Goal: Contribute content

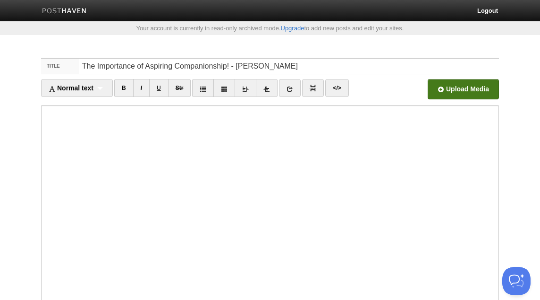
click at [455, 93] on input "file" at bounding box center [178, 92] width 715 height 48
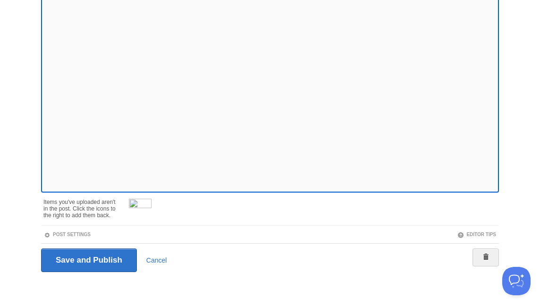
scroll to position [146, 0]
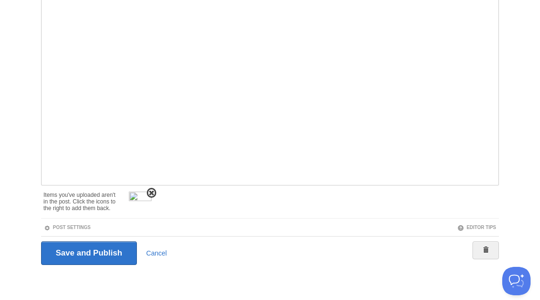
click at [152, 192] on span at bounding box center [151, 192] width 7 height 7
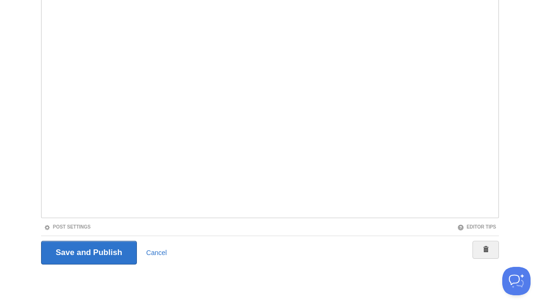
scroll to position [113, 0]
click at [89, 225] on link "Post Settings" at bounding box center [67, 226] width 47 height 5
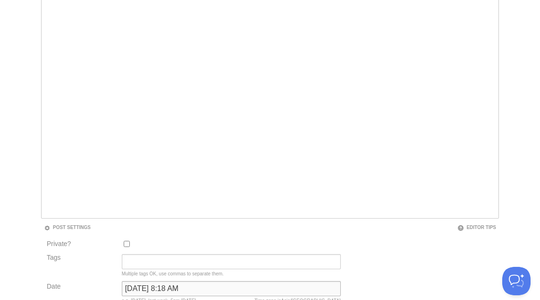
click at [176, 285] on input "[DATE] 8:18 AM" at bounding box center [231, 288] width 219 height 15
type input "now"
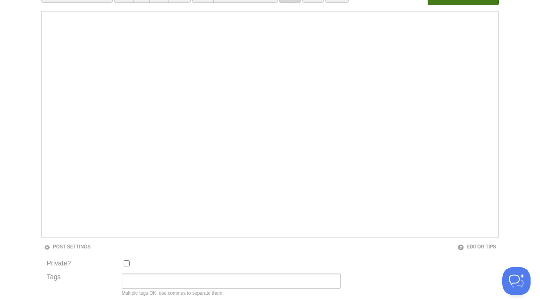
scroll to position [49, 0]
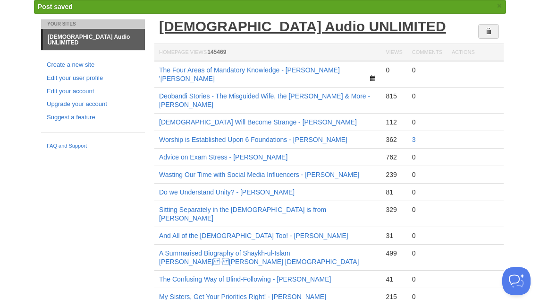
click at [251, 26] on link "[DEMOGRAPHIC_DATA] Audio UNLIMITED" at bounding box center [302, 26] width 287 height 16
